Goal: Task Accomplishment & Management: Manage account settings

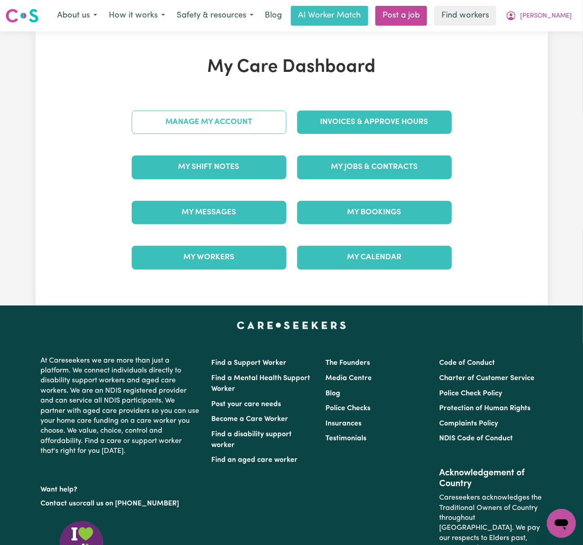
click at [271, 128] on link "Manage My Account" at bounding box center [209, 122] width 155 height 23
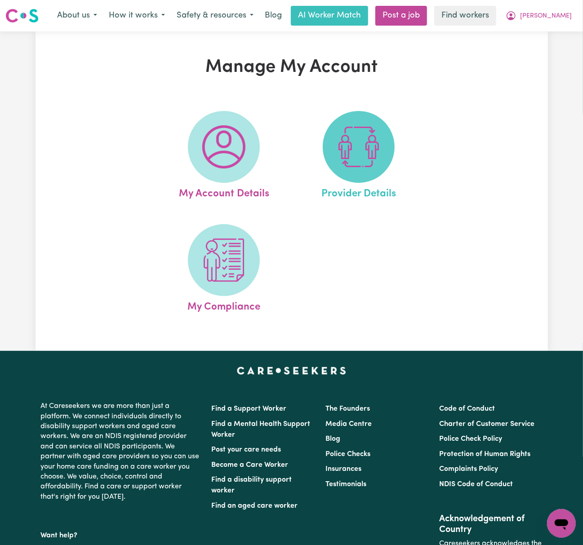
click at [325, 150] on span at bounding box center [359, 147] width 72 height 72
select select "NDIS_FUNDING_PLAN_MANAGED"
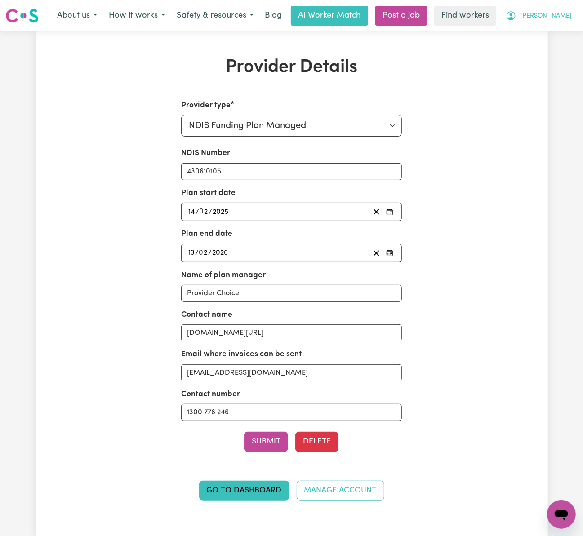
click at [561, 15] on span "[PERSON_NAME]" at bounding box center [546, 16] width 52 height 10
click at [557, 47] on link "Logout" at bounding box center [541, 51] width 71 height 17
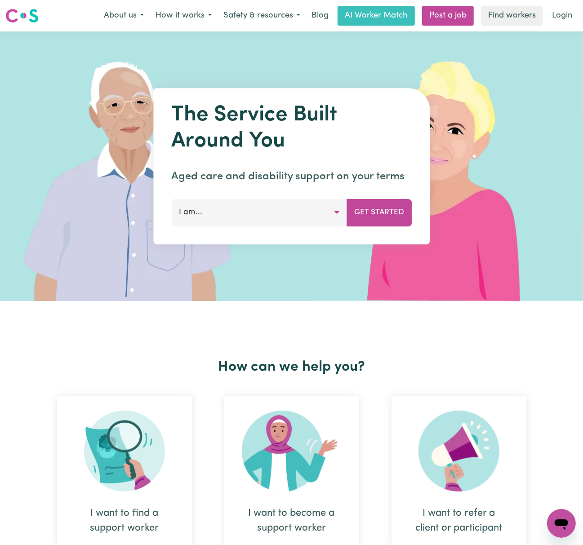
click at [565, 11] on link "Login" at bounding box center [561, 16] width 31 height 20
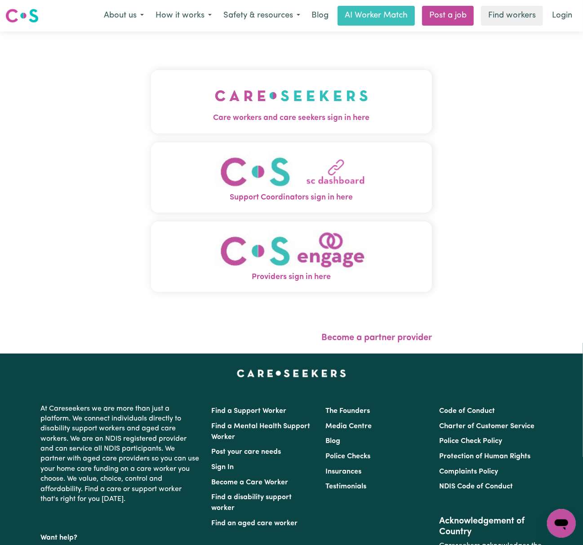
drag, startPoint x: 245, startPoint y: 114, endPoint x: 252, endPoint y: 114, distance: 6.8
click at [245, 114] on span "Care workers and care seekers sign in here" at bounding box center [291, 118] width 281 height 12
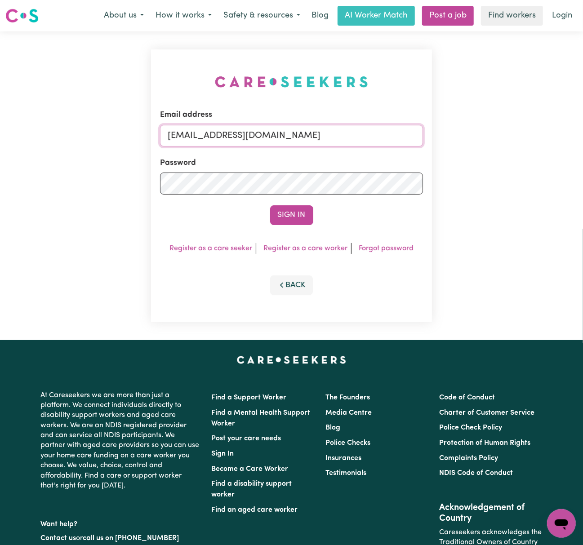
click at [229, 139] on input "[EMAIL_ADDRESS][DOMAIN_NAME]" at bounding box center [291, 136] width 263 height 22
drag, startPoint x: 214, startPoint y: 132, endPoint x: 579, endPoint y: 119, distance: 365.0
click at [579, 119] on div "Email address [EMAIL_ADDRESS][DOMAIN_NAME] Password Sign In Register as a care …" at bounding box center [291, 185] width 583 height 309
type input "[EMAIL_ADDRESS][DOMAIN_NAME]"
click at [270, 205] on button "Sign In" at bounding box center [291, 215] width 43 height 20
